Goal: Complete application form

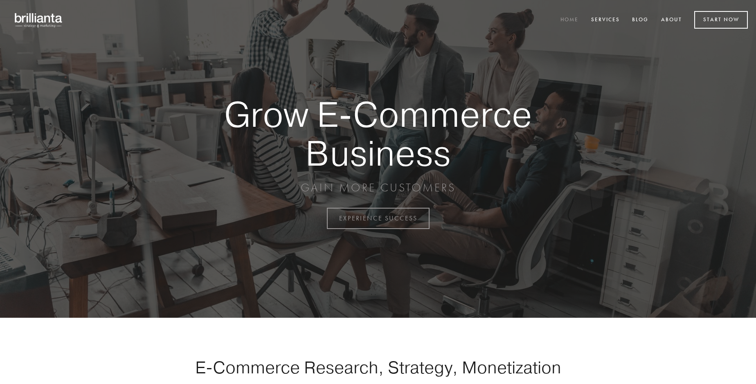
scroll to position [2146, 0]
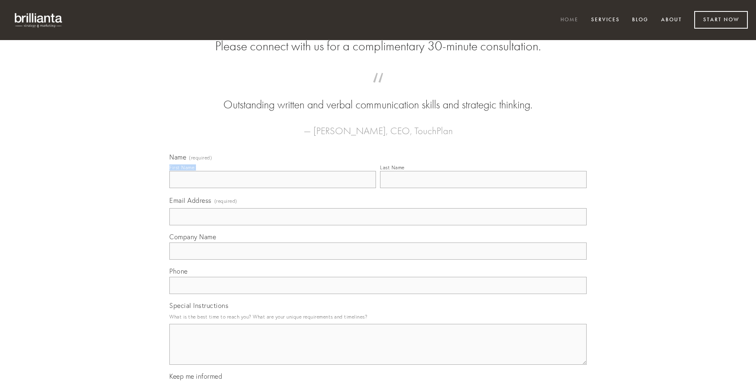
type input "[PERSON_NAME]"
click at [483, 188] on input "Last Name" at bounding box center [483, 179] width 207 height 17
type input "[PERSON_NAME]"
click at [378, 226] on input "Email Address (required)" at bounding box center [377, 216] width 417 height 17
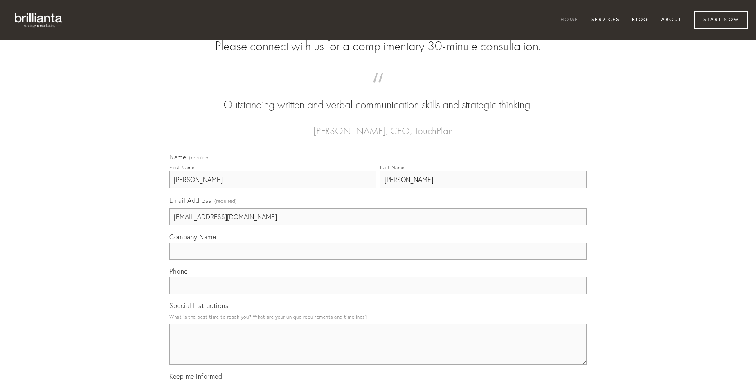
type input "[EMAIL_ADDRESS][DOMAIN_NAME]"
click at [378, 260] on input "Company Name" at bounding box center [377, 251] width 417 height 17
type input "defetiscor"
click at [378, 294] on input "text" at bounding box center [377, 285] width 417 height 17
click at [378, 352] on textarea "Special Instructions" at bounding box center [377, 344] width 417 height 41
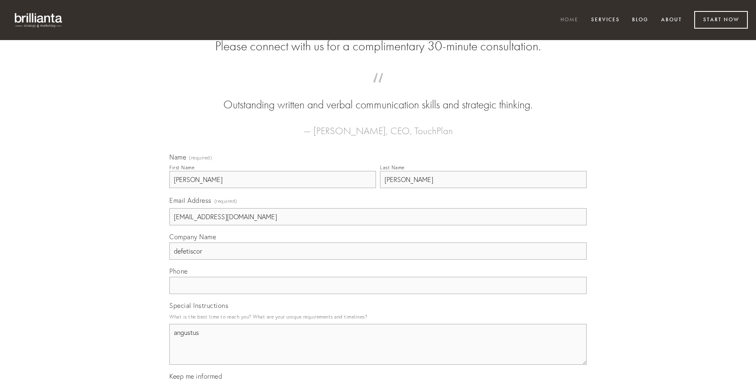
type textarea "angustus"
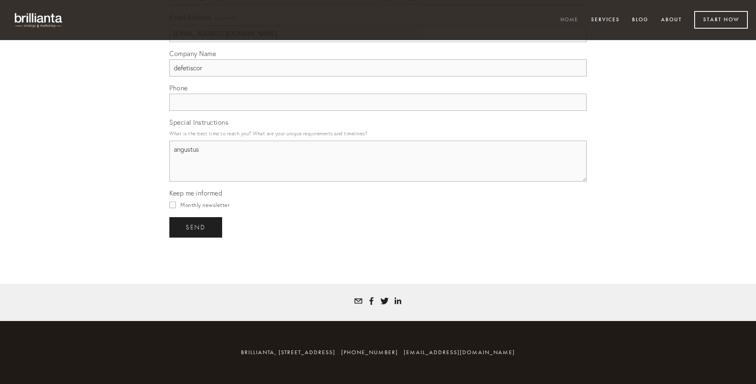
click at [196, 227] on span "send" at bounding box center [196, 227] width 20 height 7
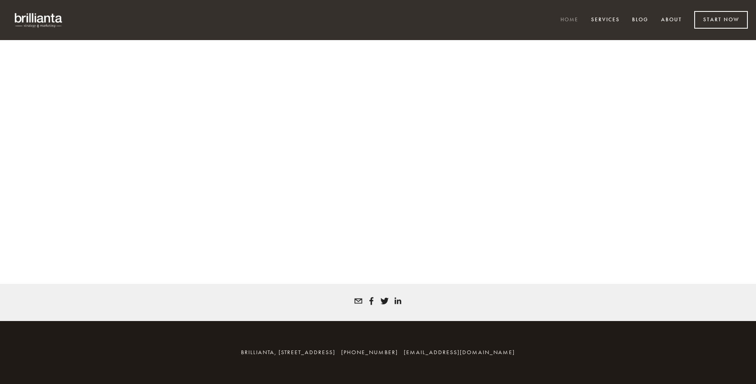
scroll to position [2134, 0]
